Goal: Task Accomplishment & Management: Manage account settings

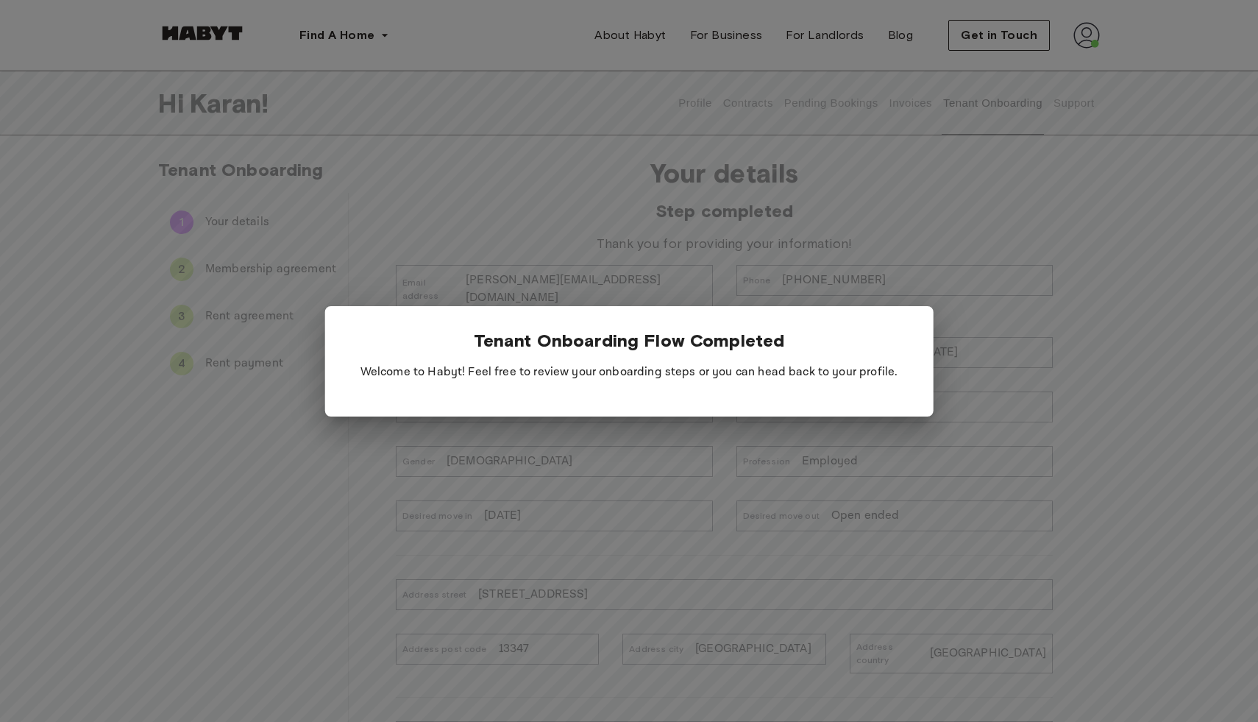
click at [920, 176] on div at bounding box center [629, 361] width 1258 height 722
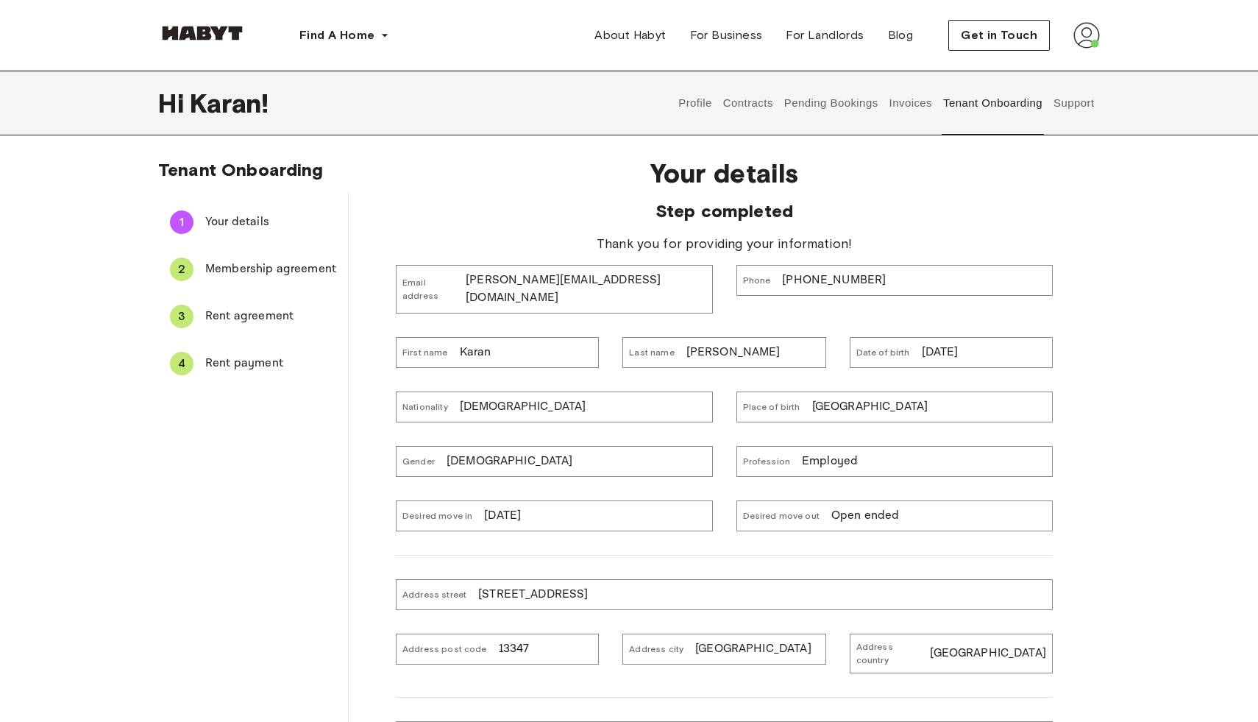
click at [835, 104] on button "Pending Bookings" at bounding box center [831, 103] width 98 height 65
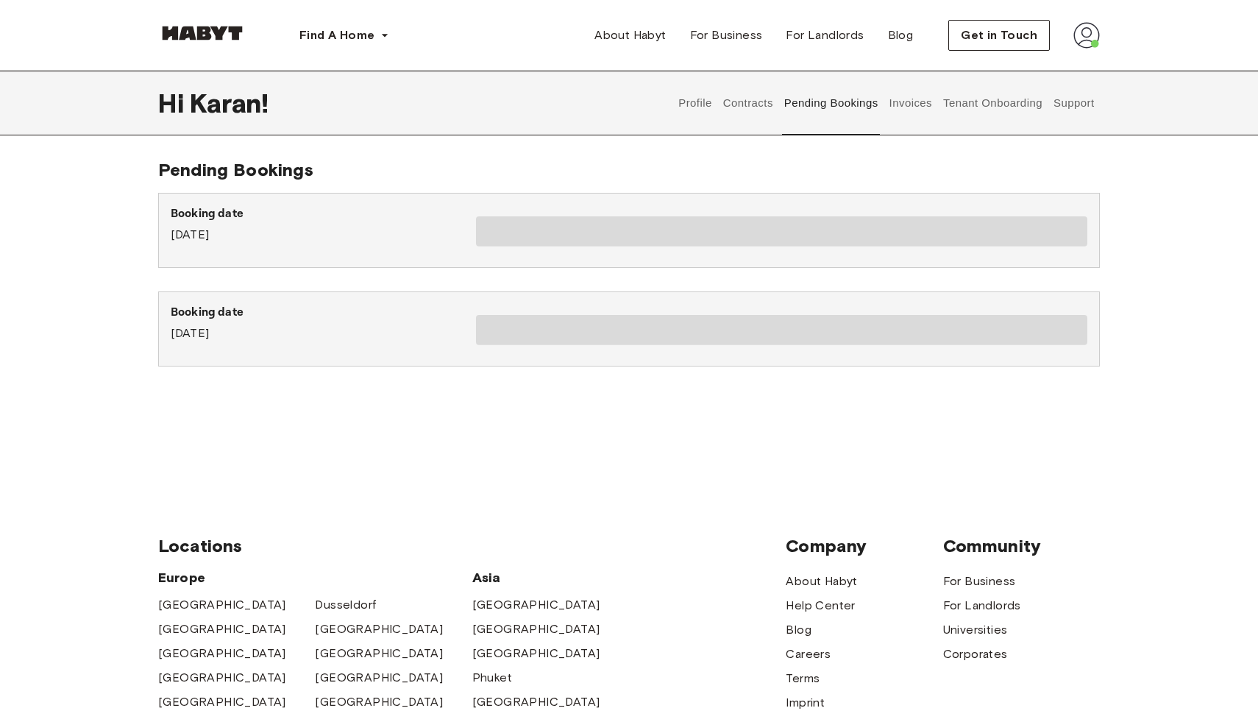
click at [739, 104] on button "Contracts" at bounding box center [748, 103] width 54 height 65
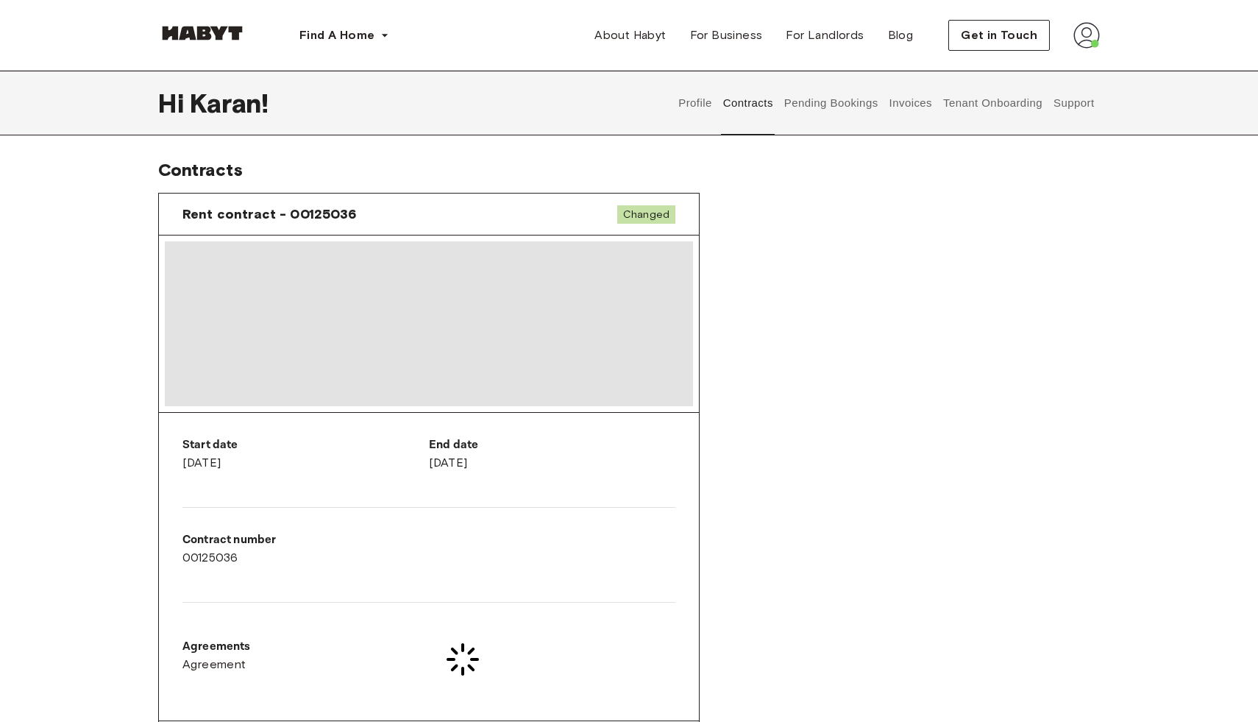
click at [692, 112] on button "Profile" at bounding box center [696, 103] width 38 height 65
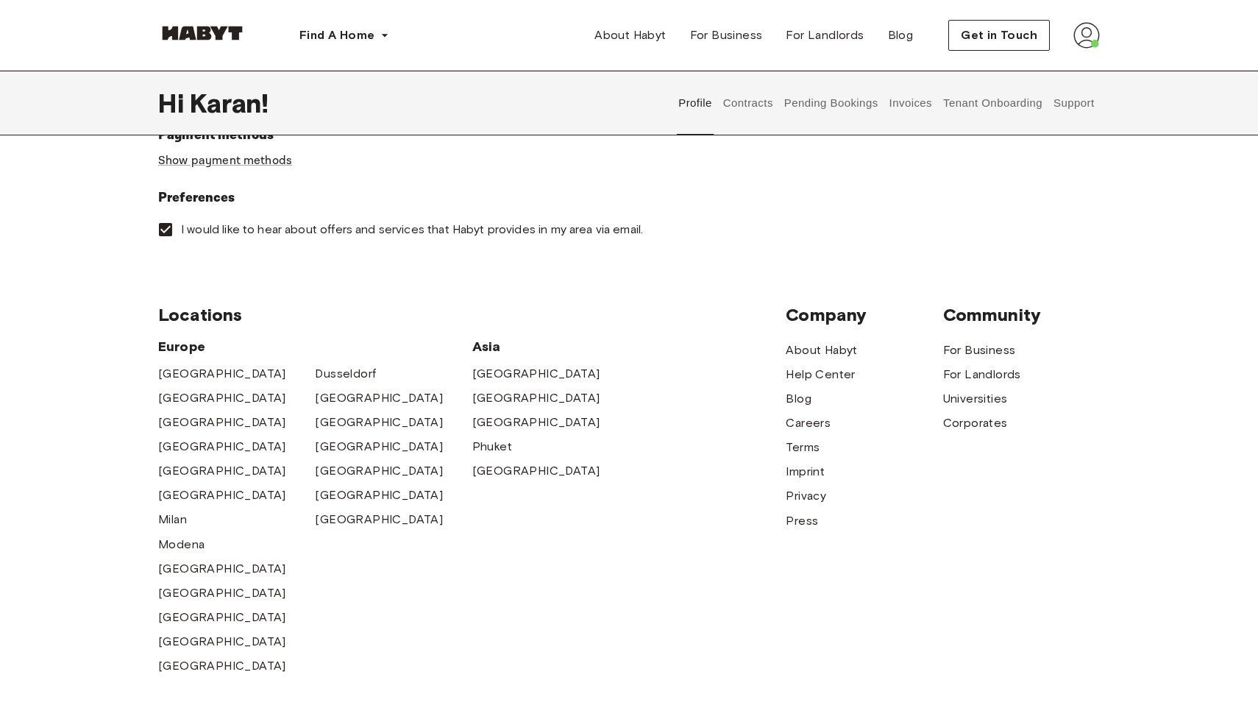
scroll to position [528, 0]
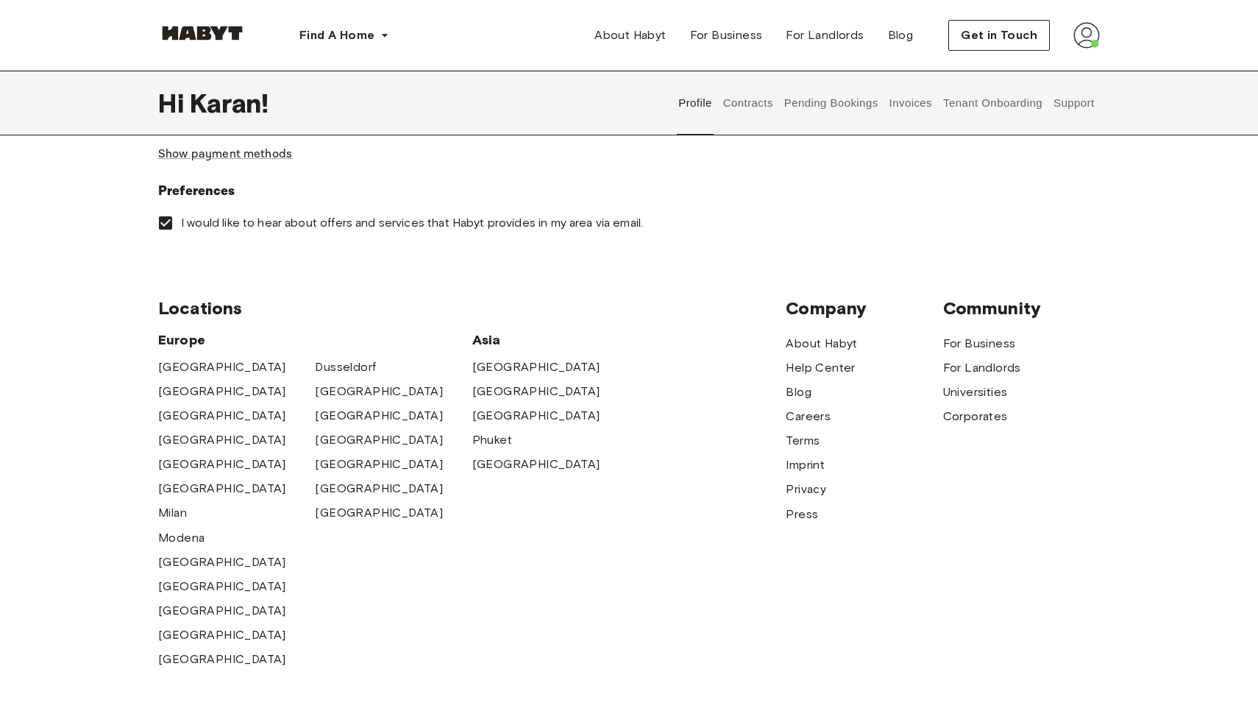
click at [935, 234] on label "I would like to hear about offers and services that Habyt provides in my area v…" at bounding box center [619, 222] width 938 height 31
click at [747, 104] on button "Contracts" at bounding box center [748, 103] width 54 height 65
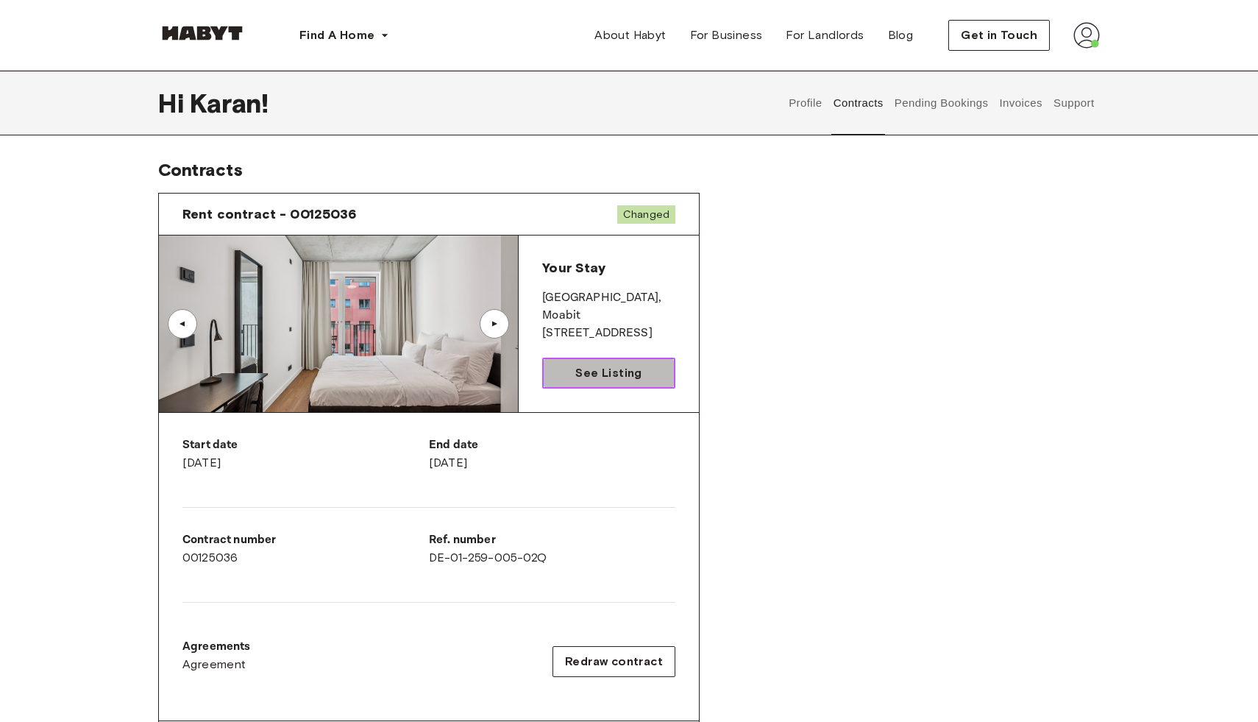
click at [644, 366] on link "See Listing" at bounding box center [608, 372] width 133 height 31
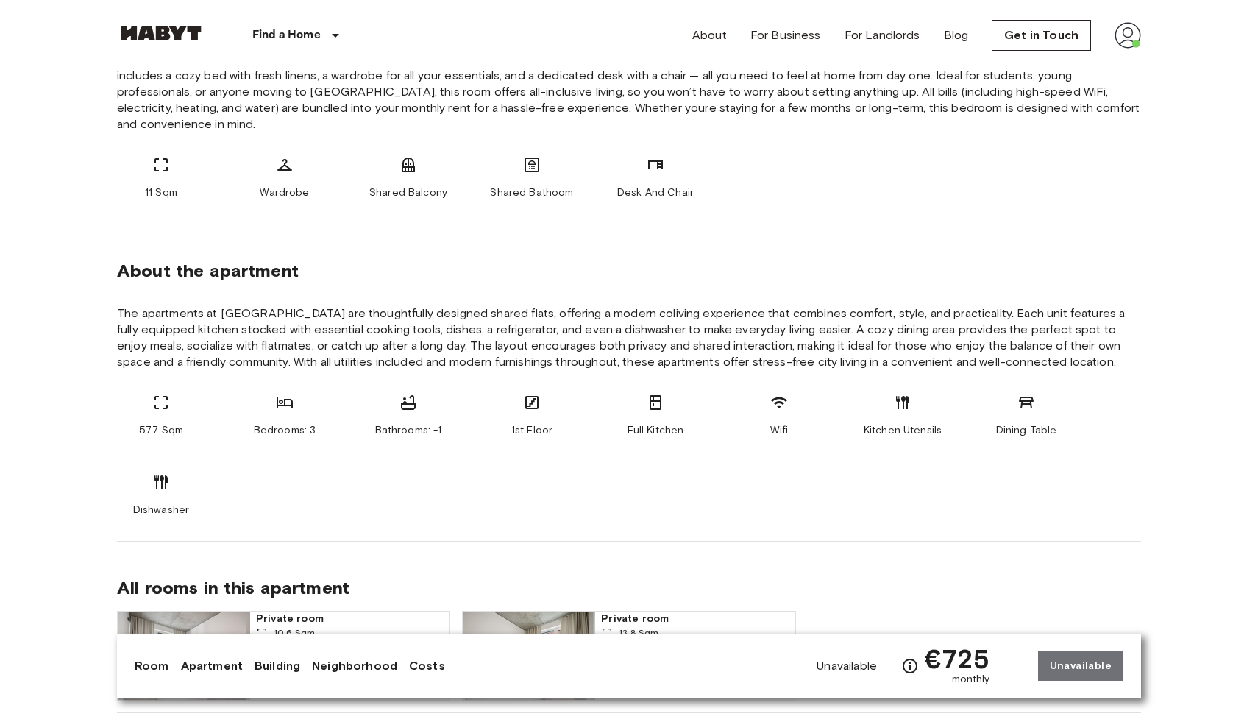
scroll to position [610, 0]
click at [167, 395] on icon at bounding box center [160, 401] width 13 height 13
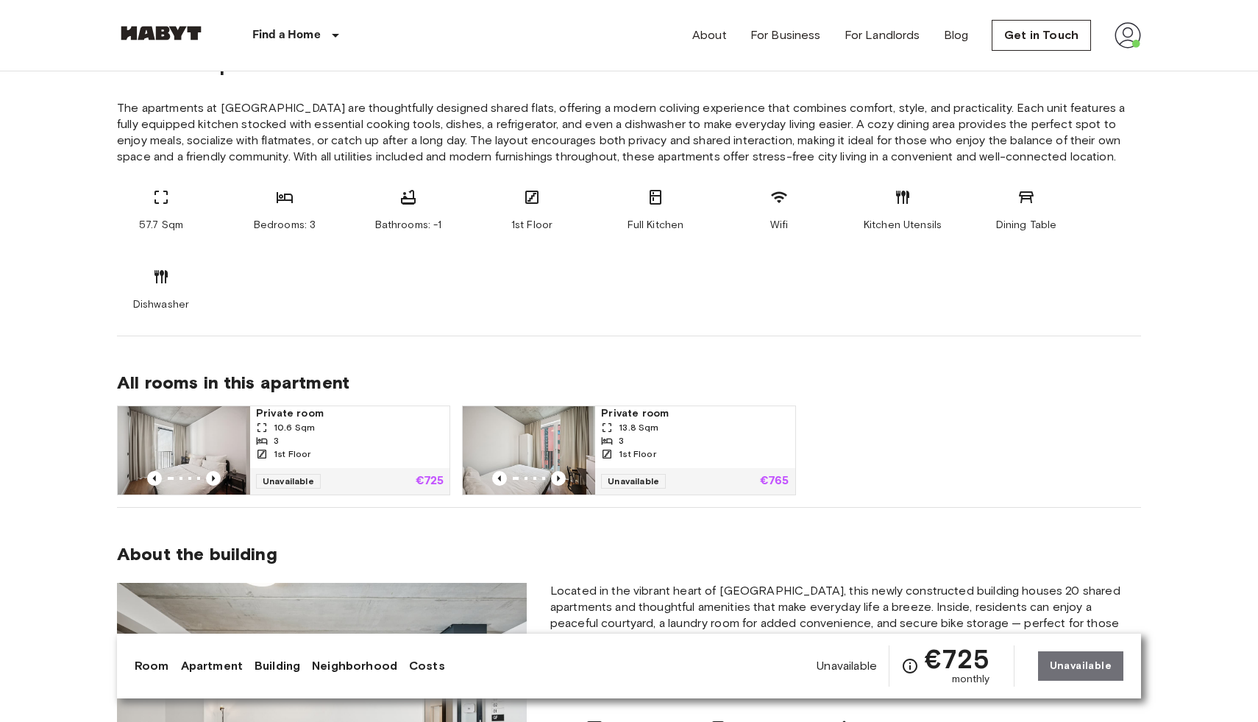
scroll to position [820, 0]
